Goal: Information Seeking & Learning: Learn about a topic

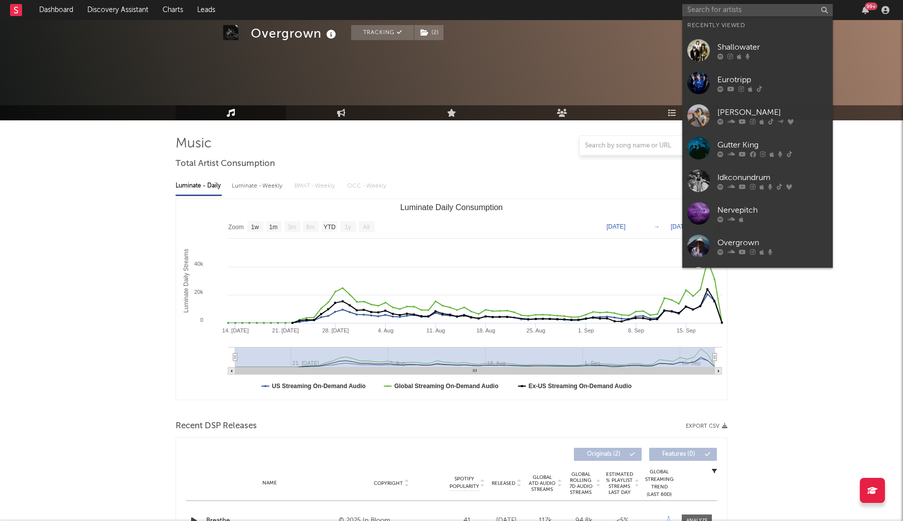
select select "1w"
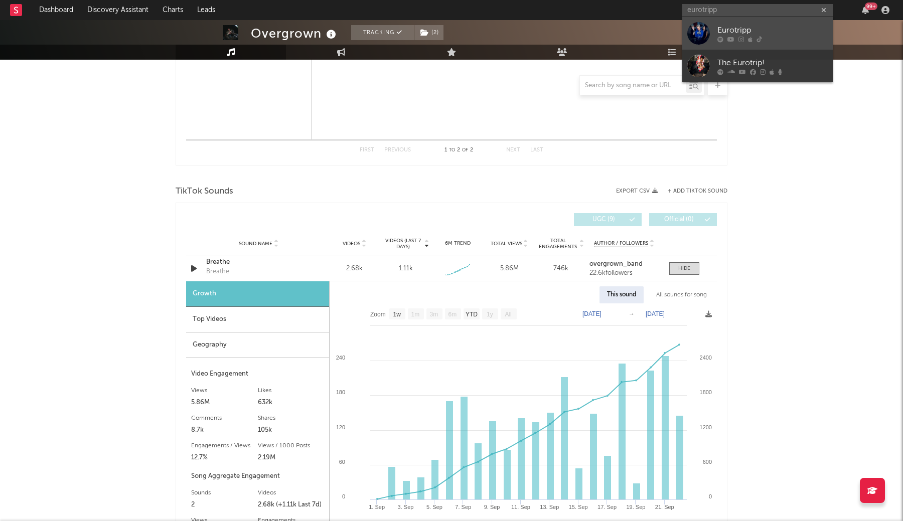
type input "eurotripp"
click at [726, 35] on div "Eurotripp" at bounding box center [772, 30] width 110 height 12
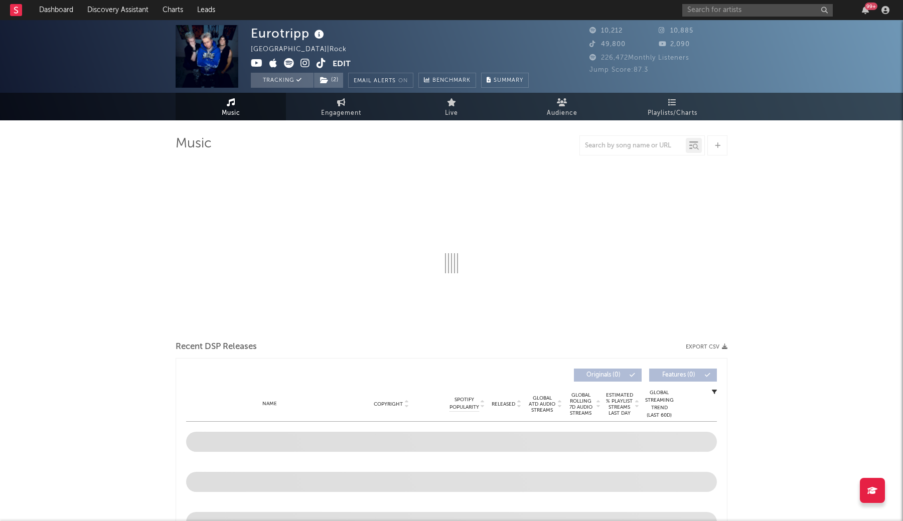
select select "1w"
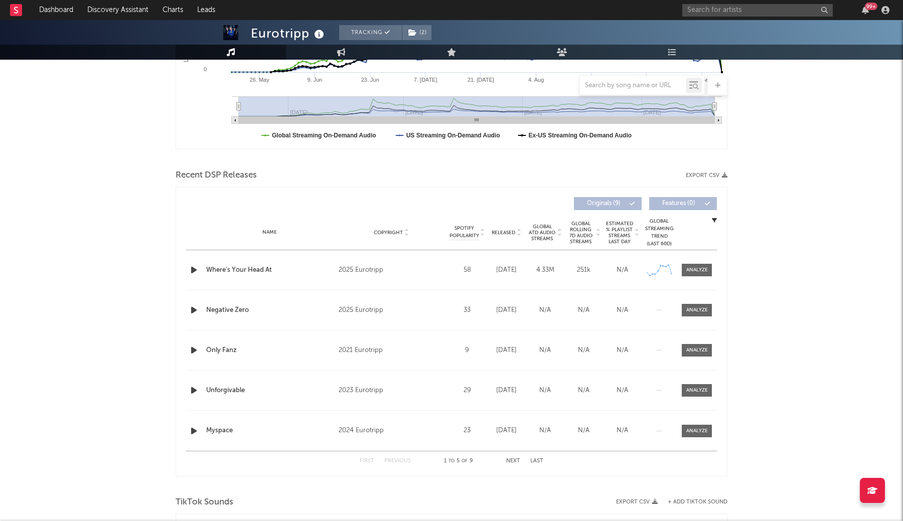
scroll to position [258, 0]
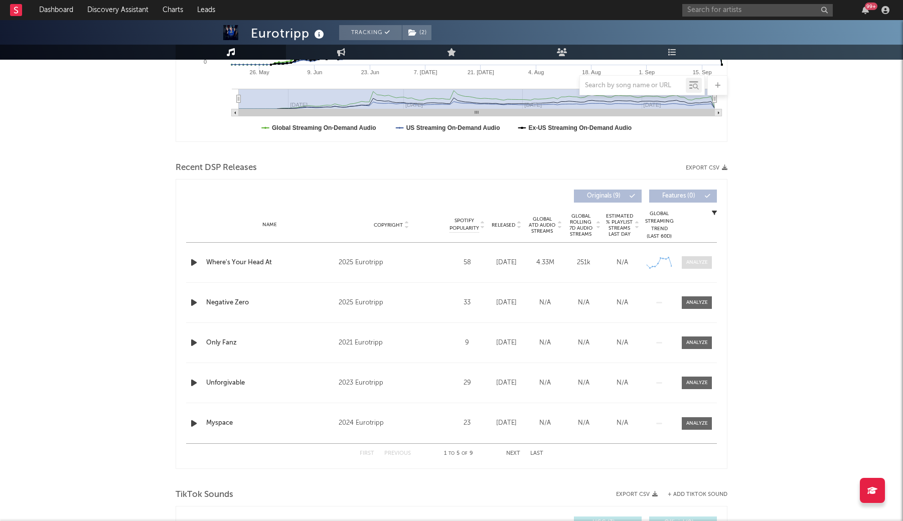
click at [708, 262] on span at bounding box center [697, 262] width 30 height 13
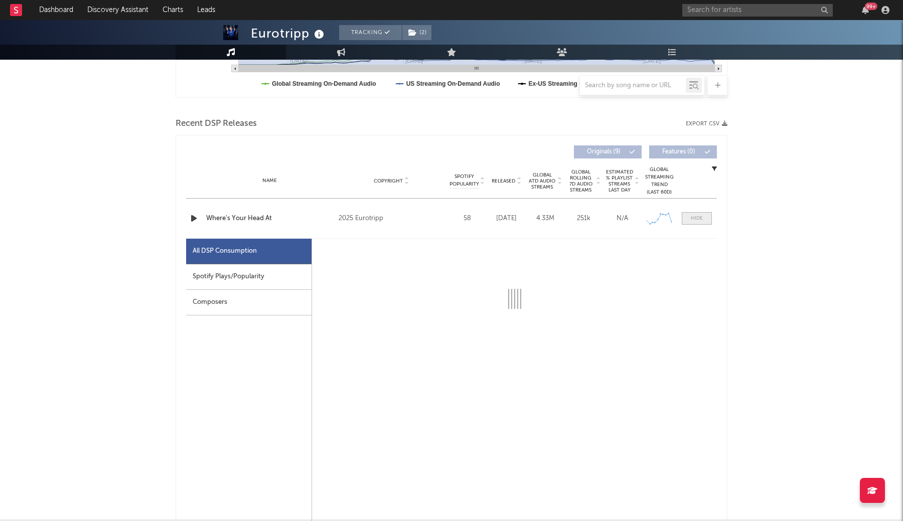
scroll to position [305, 0]
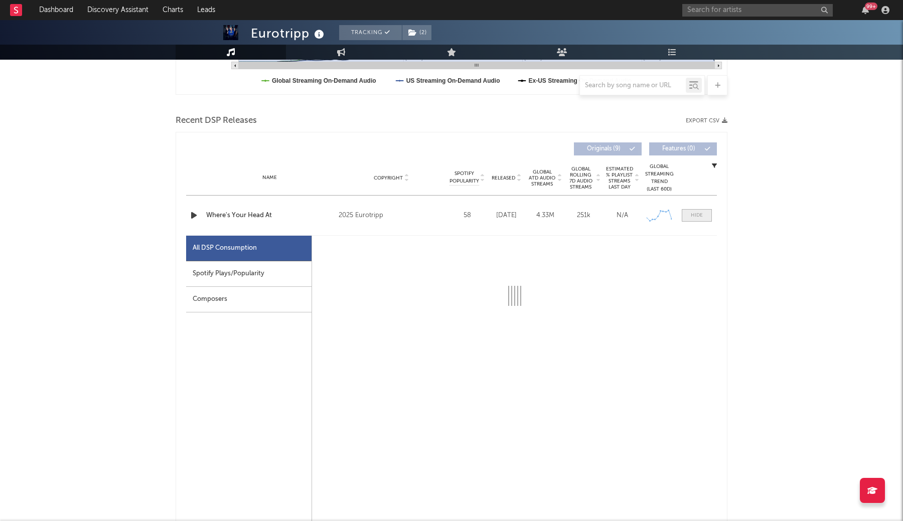
select select "1w"
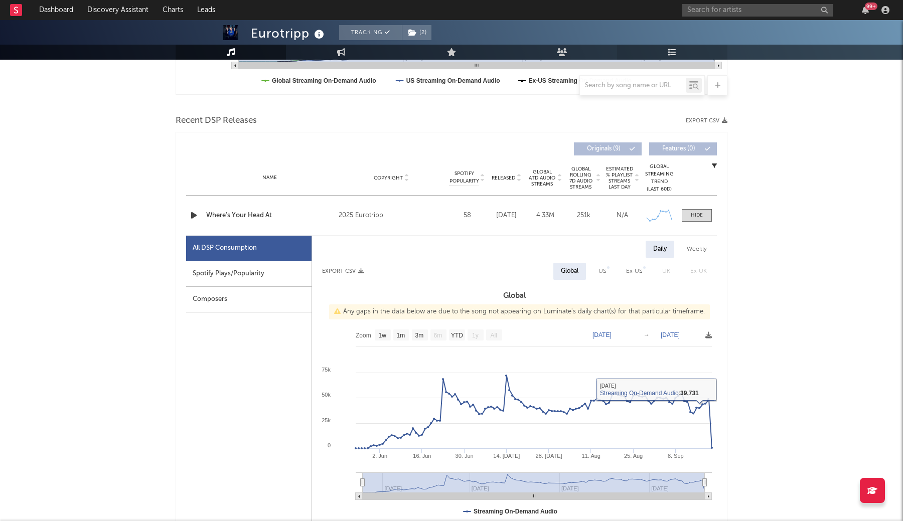
click at [671, 48] on link "Playlists/Charts" at bounding box center [672, 52] width 110 height 15
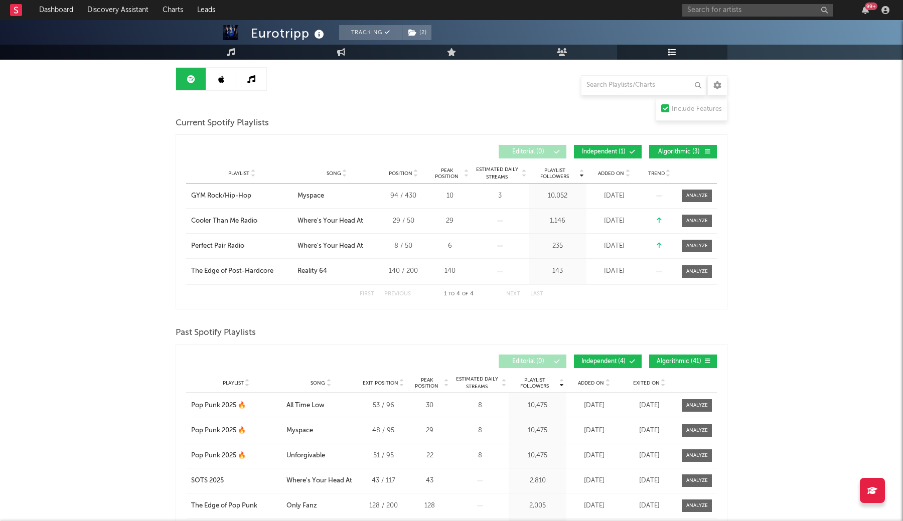
scroll to position [94, 0]
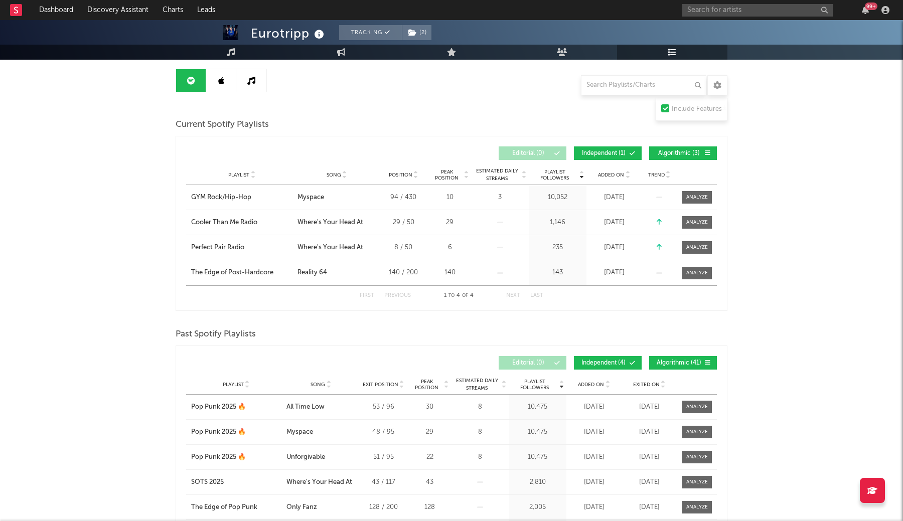
click at [225, 85] on link at bounding box center [221, 80] width 30 height 23
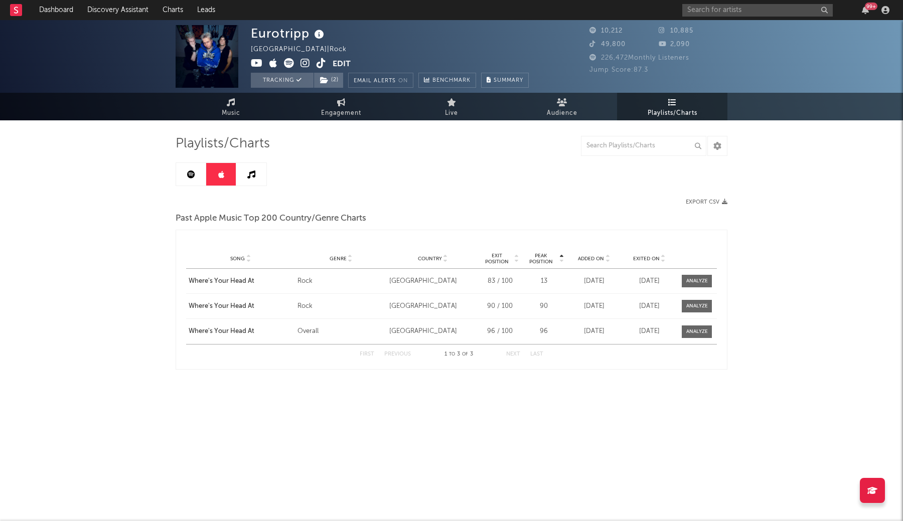
click at [255, 179] on link at bounding box center [251, 174] width 30 height 23
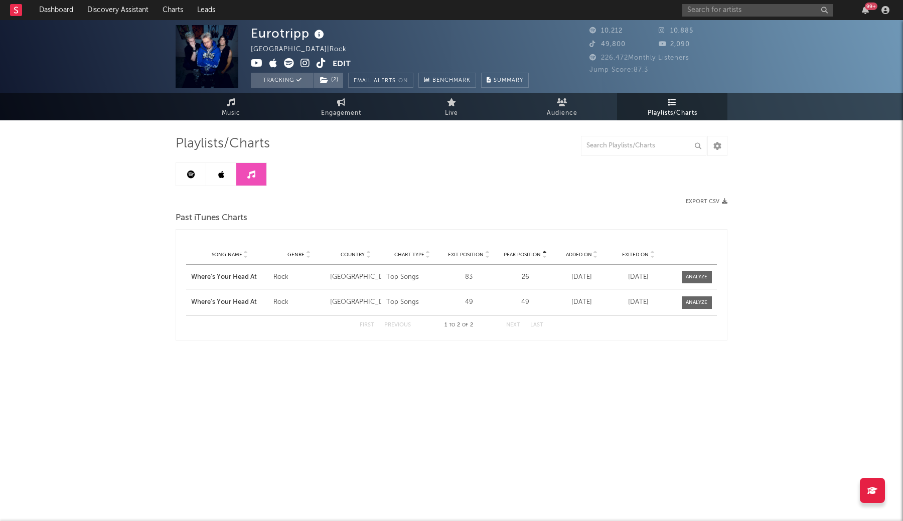
click at [192, 177] on icon at bounding box center [191, 175] width 8 height 8
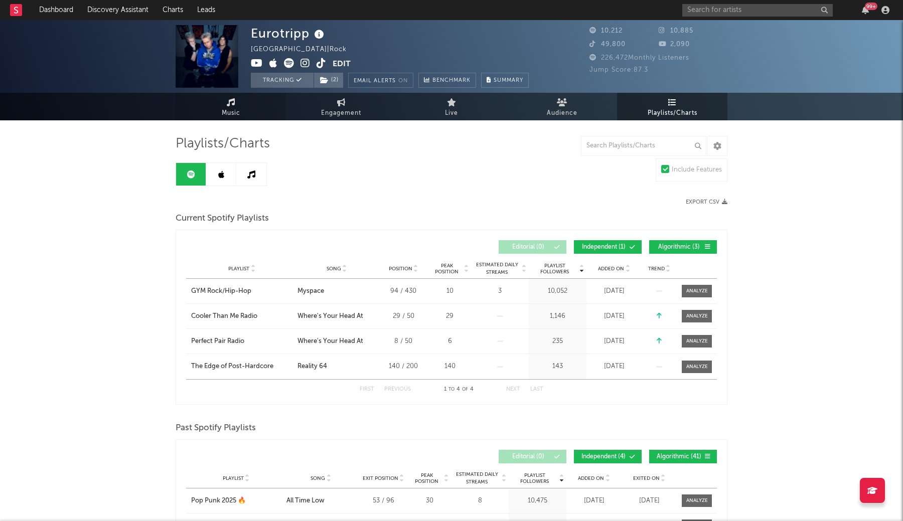
click at [220, 105] on link "Music" at bounding box center [231, 107] width 110 height 28
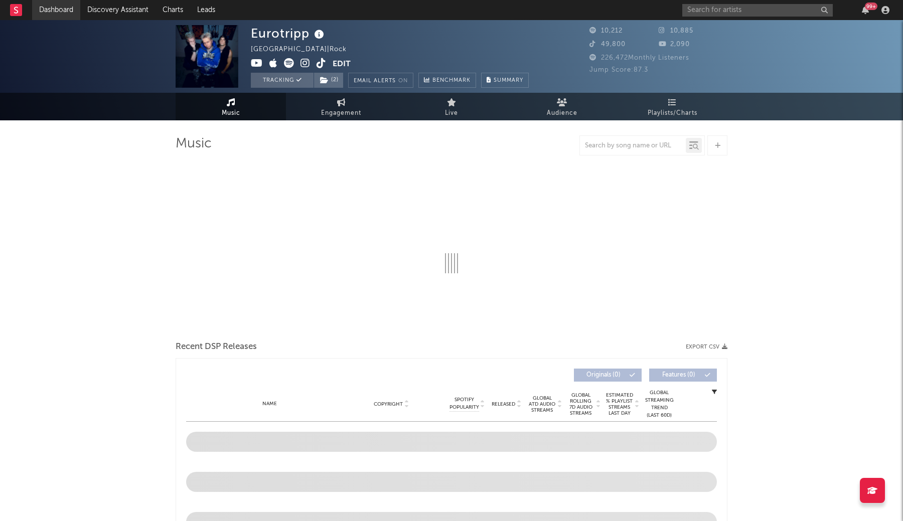
click at [56, 10] on link "Dashboard" at bounding box center [56, 10] width 48 height 20
